Goal: Information Seeking & Learning: Learn about a topic

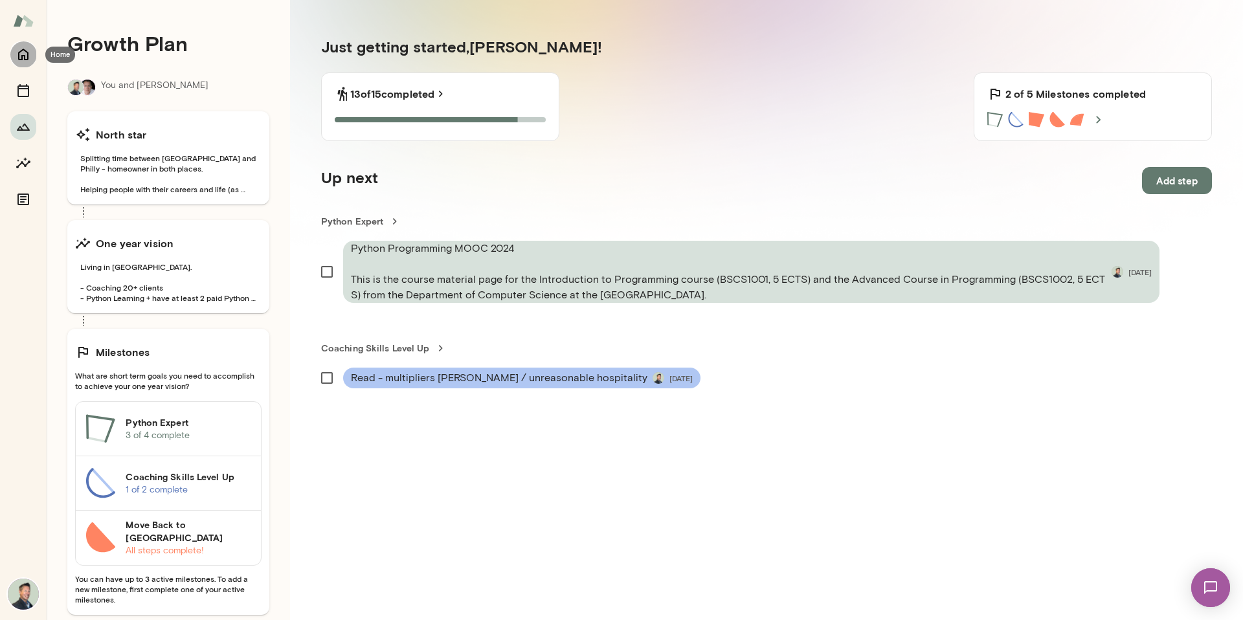
click at [20, 53] on icon "Home" at bounding box center [24, 55] width 16 height 16
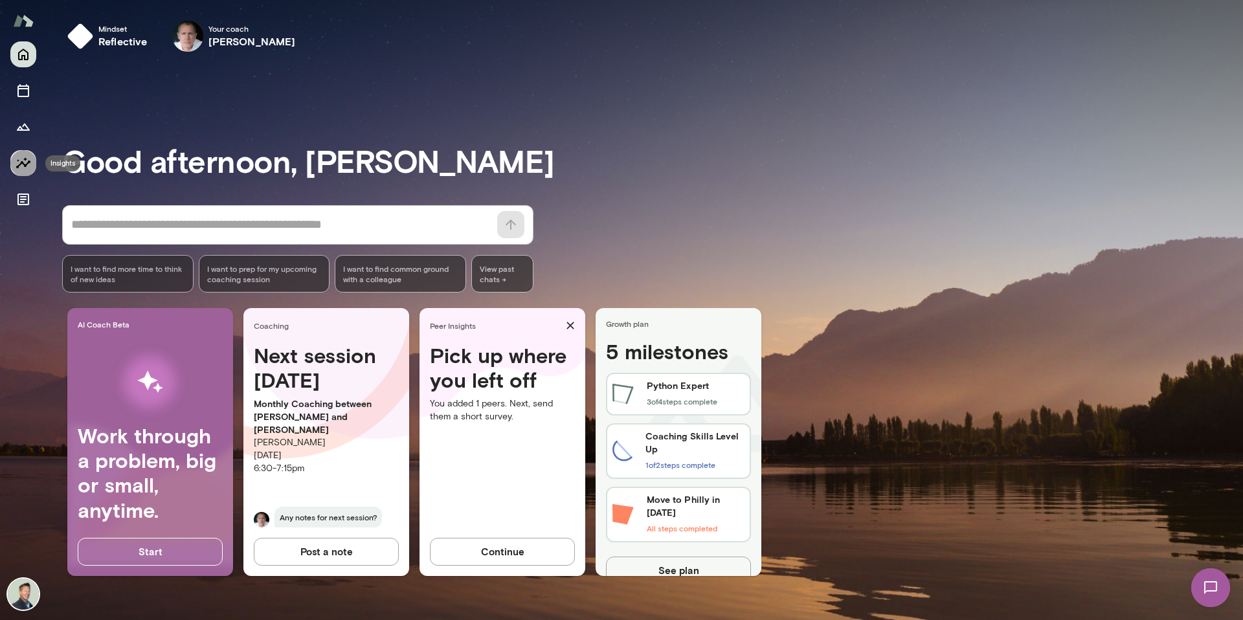
click at [32, 168] on button "Insights" at bounding box center [23, 163] width 26 height 26
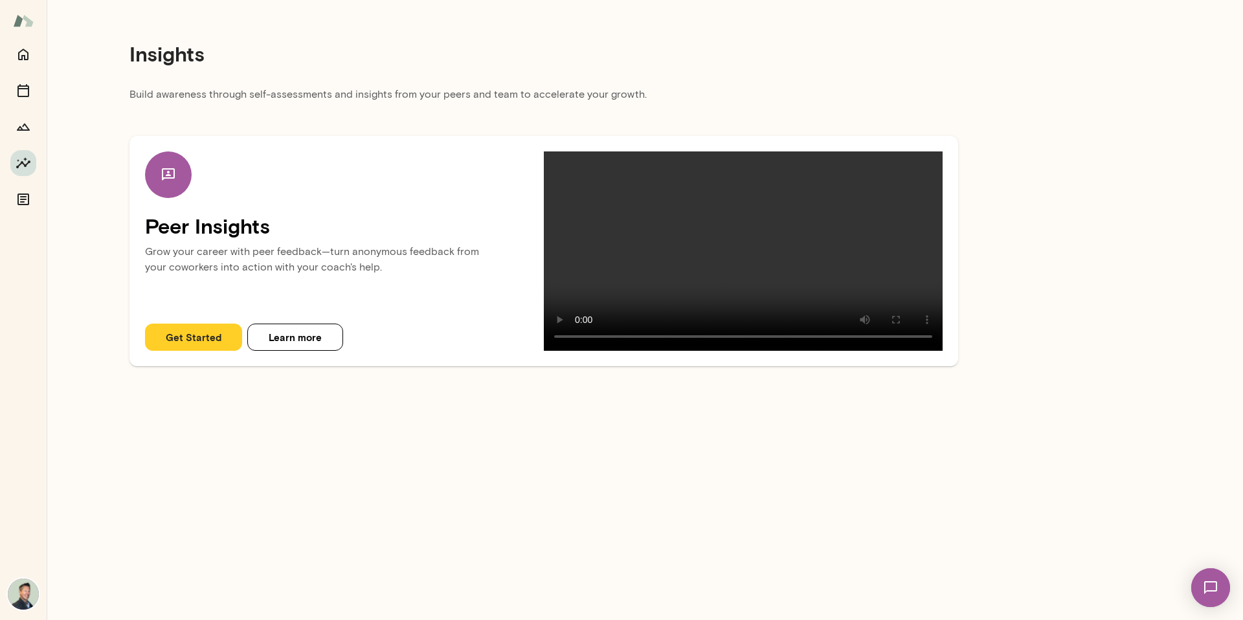
click at [290, 351] on div "Peer Insights Grow your career with peer feedback—turn anonymous feedback from …" at bounding box center [544, 251] width 798 height 199
click at [289, 351] on button "Learn more" at bounding box center [295, 337] width 96 height 27
drag, startPoint x: 739, startPoint y: 281, endPoint x: 607, endPoint y: 387, distance: 169.1
click at [739, 282] on video at bounding box center [743, 251] width 399 height 199
click at [23, 58] on icon "Home" at bounding box center [24, 55] width 16 height 16
